Goal: Information Seeking & Learning: Learn about a topic

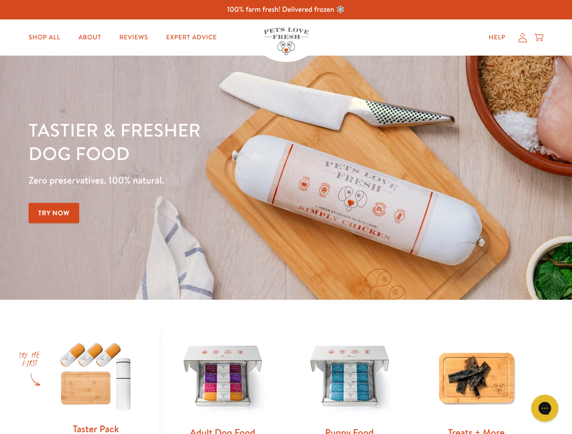
click at [286, 217] on div "Tastier & fresher dog food Zero preservatives. 100% natural. Try Now" at bounding box center [200, 177] width 343 height 119
click at [544, 409] on icon "Gorgias live chat" at bounding box center [544, 408] width 9 height 9
